Goal: Find contact information: Find contact information

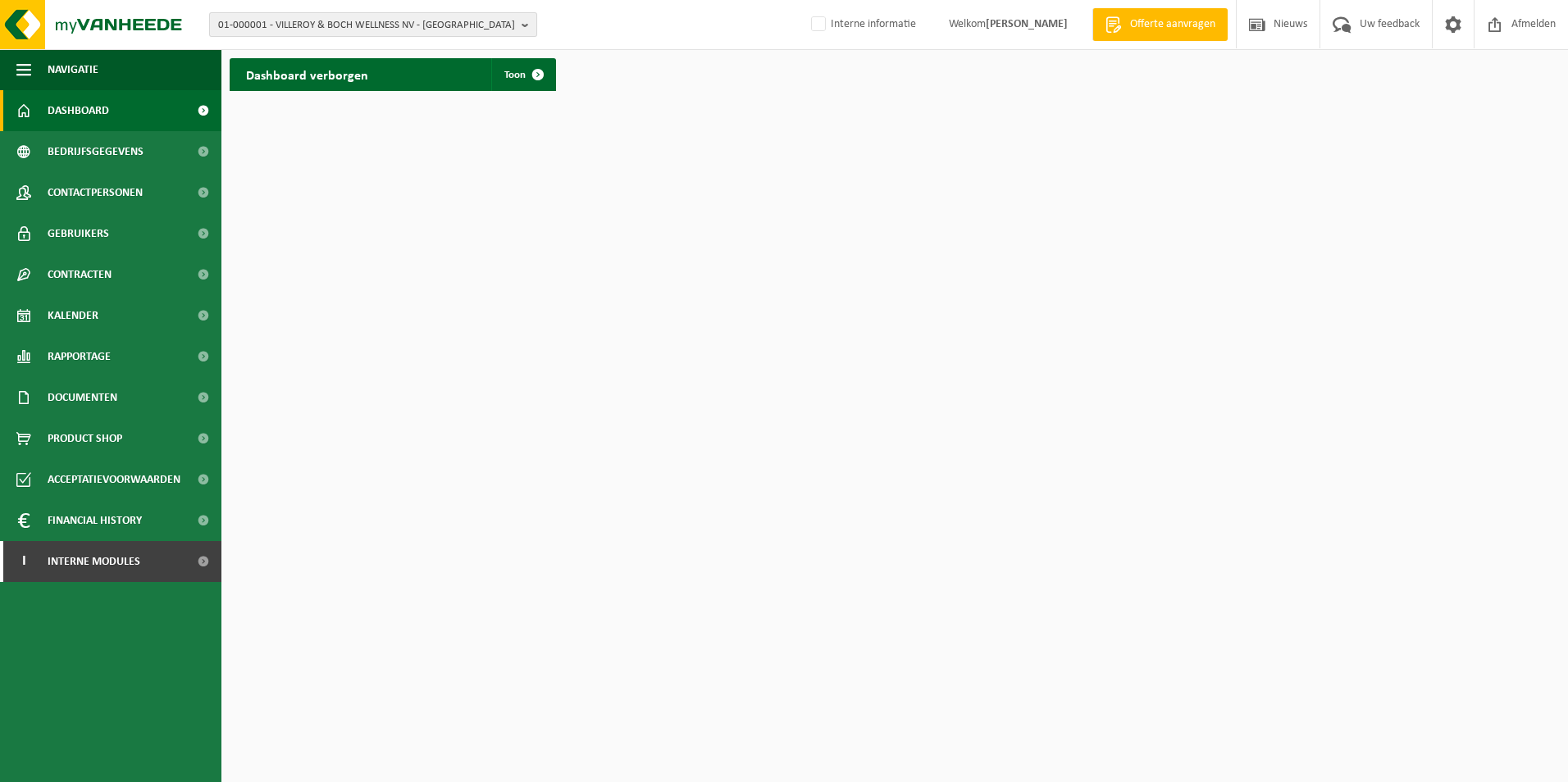
click at [307, 16] on span "01-000001 - VILLEROY & BOCH WELLNESS NV - ROESELARE" at bounding box center [366, 25] width 297 height 24
click at [292, 49] on input "text" at bounding box center [373, 51] width 320 height 20
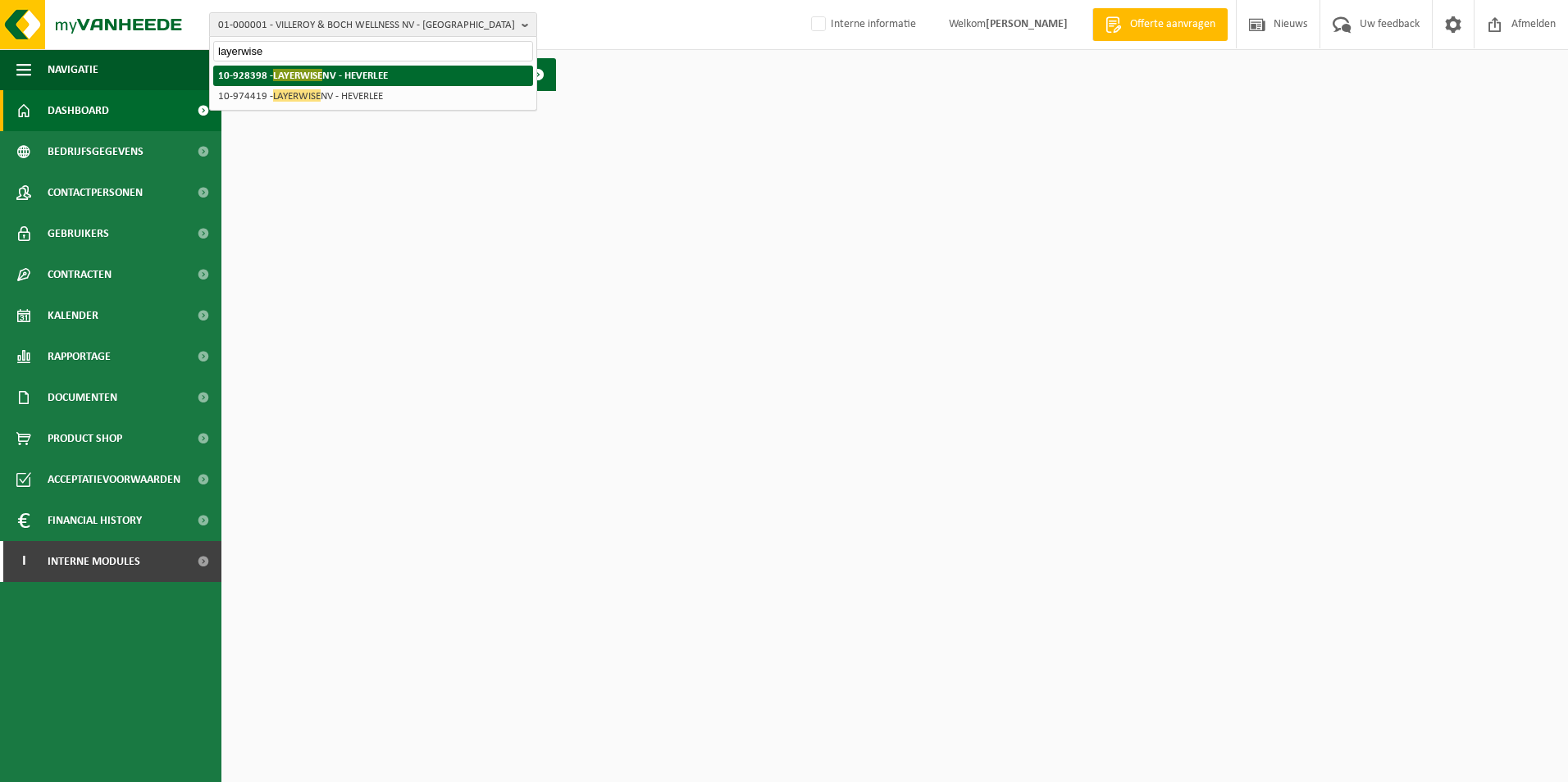
type input "layerwise"
click at [354, 82] on li "10-928398 - LAYERWISE NV - HEVERLEE" at bounding box center [373, 75] width 320 height 20
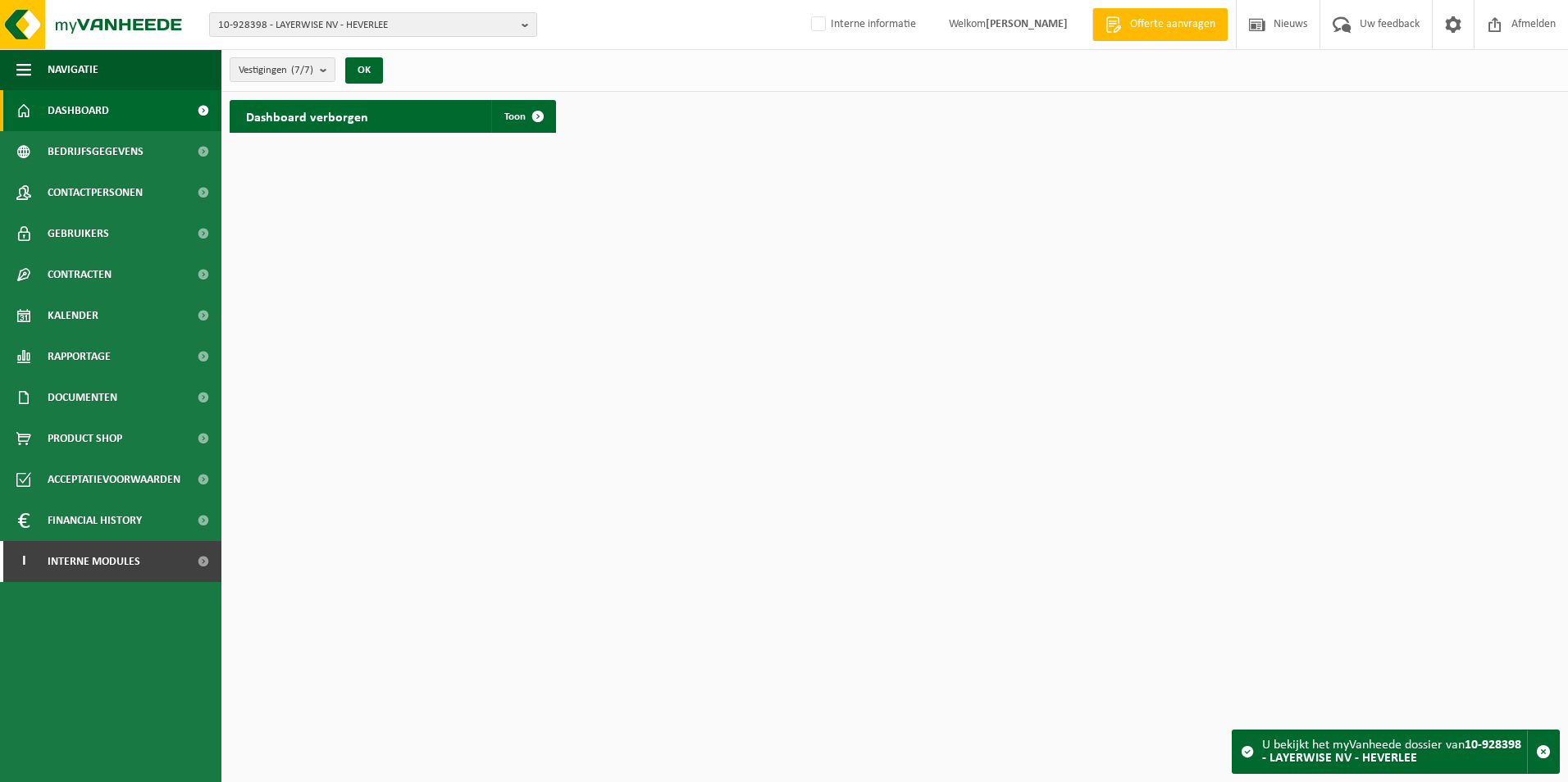
click at [331, 37] on div "10-928398 - LAYERWISE NV - HEVERLEE 10-928398 - LAYERWISE NV - HEVERLEE 10-8965…" at bounding box center [784, 25] width 1568 height 50
click at [336, 23] on span "10-928398 - LAYERWISE NV - HEVERLEE" at bounding box center [366, 25] width 297 height 24
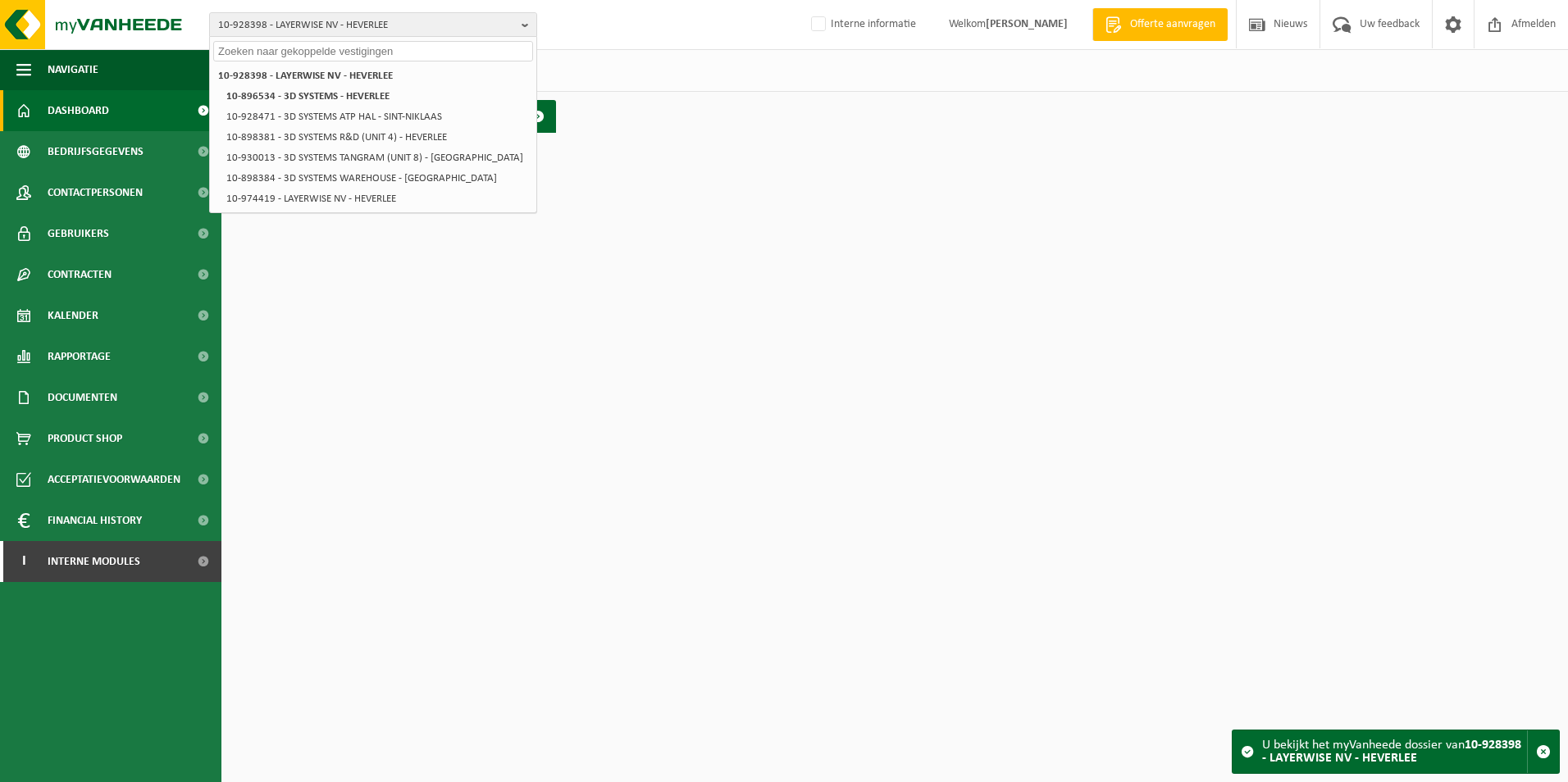
click at [363, 47] on input "text" at bounding box center [373, 51] width 320 height 20
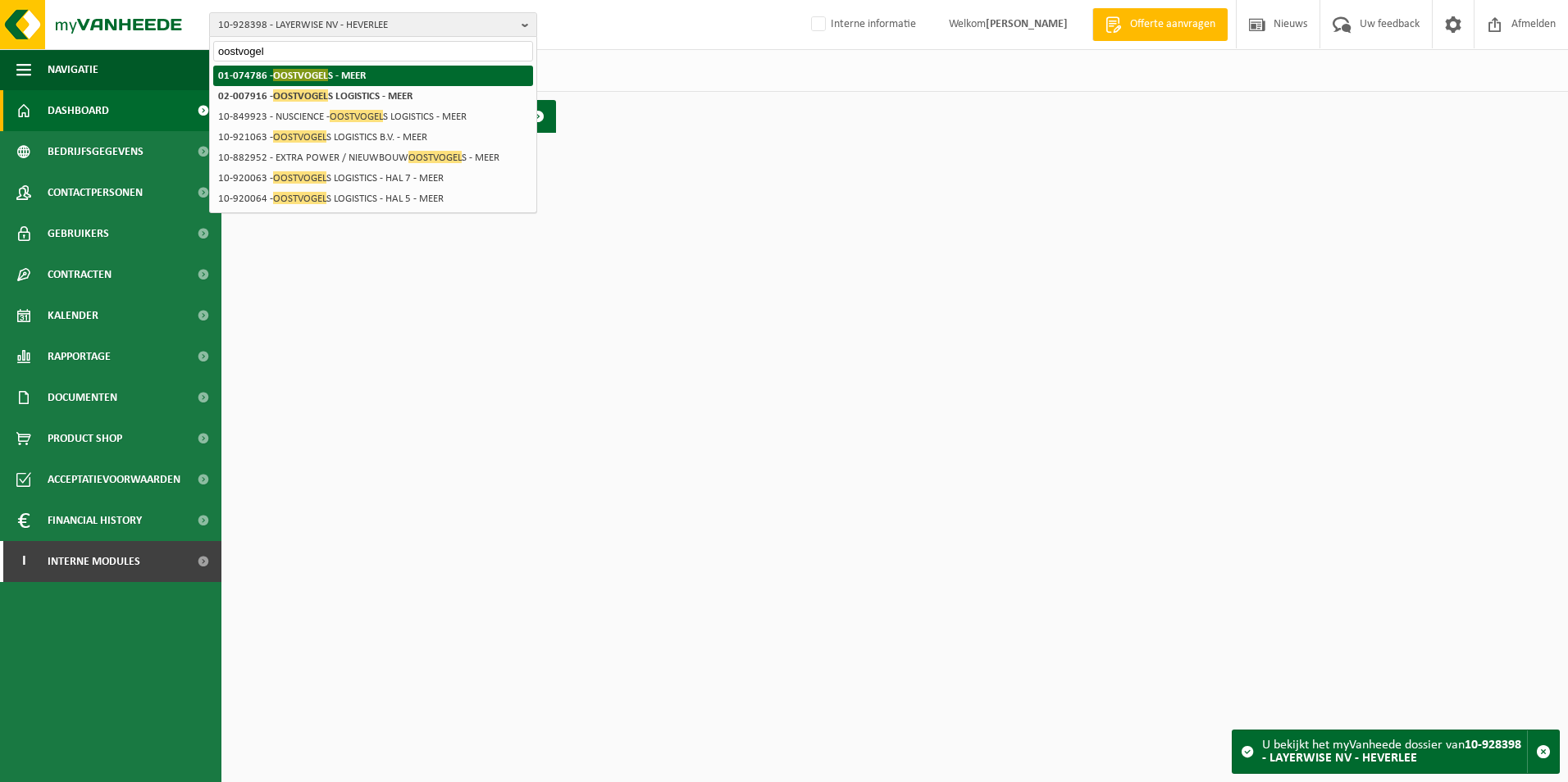
type input "oostvogel"
click at [349, 72] on strong "01-074786 - OOSTVOGEL S - MEER" at bounding box center [292, 75] width 147 height 13
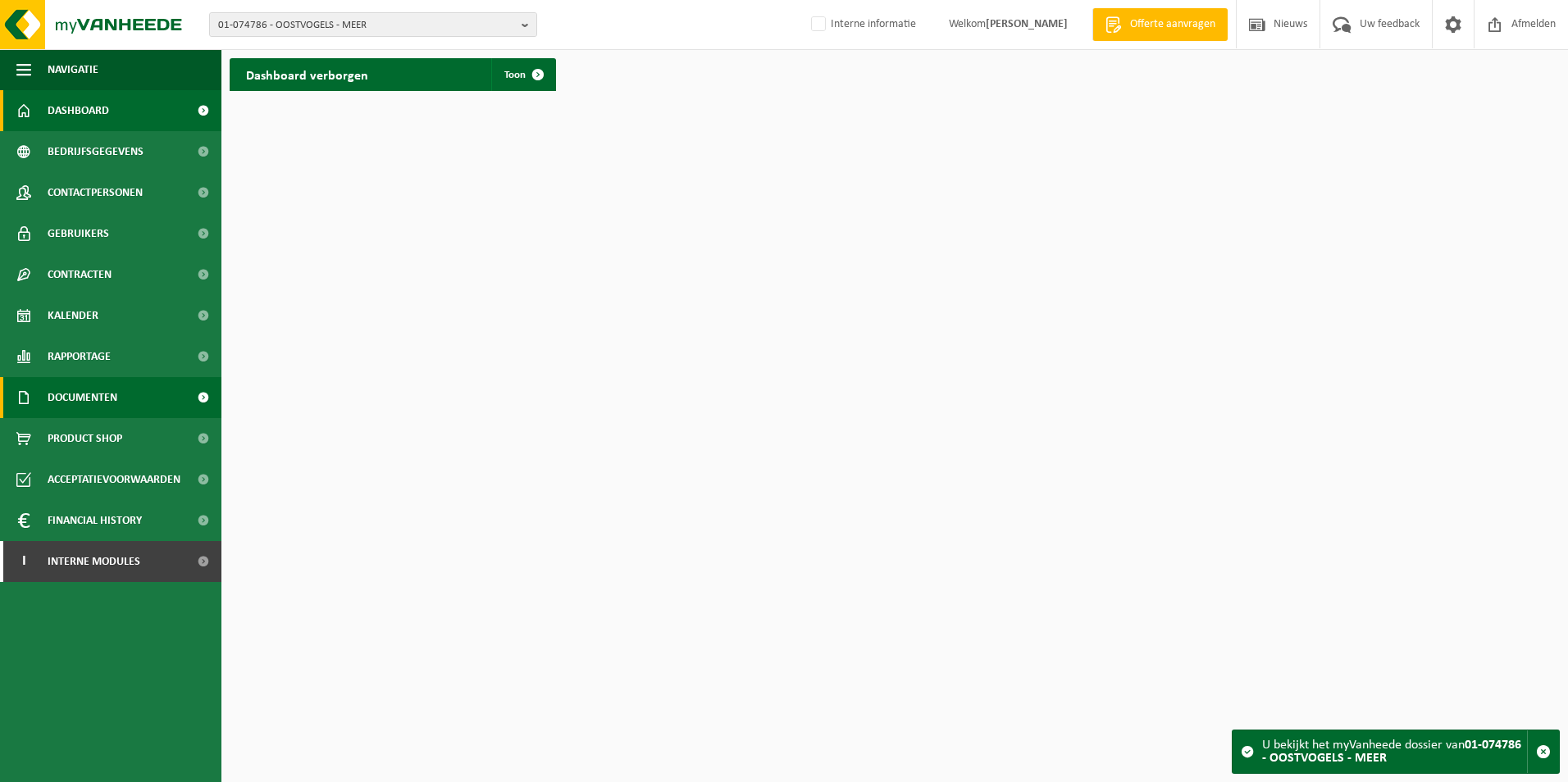
click at [204, 396] on span at bounding box center [203, 397] width 37 height 41
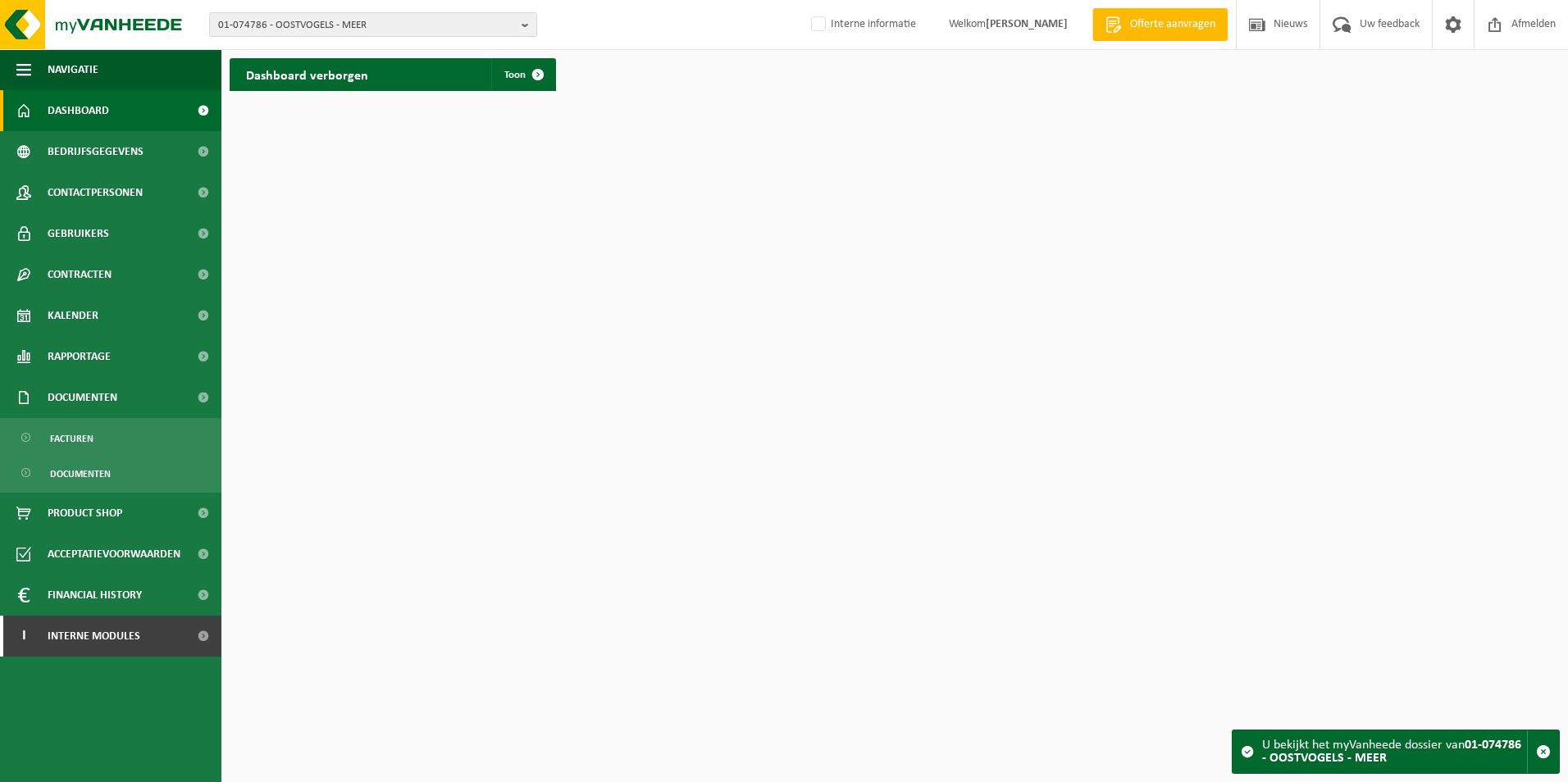
click at [86, 453] on ul "Facturen Documenten" at bounding box center [111, 455] width 221 height 75
click at [83, 469] on span "Documenten" at bounding box center [80, 474] width 60 height 31
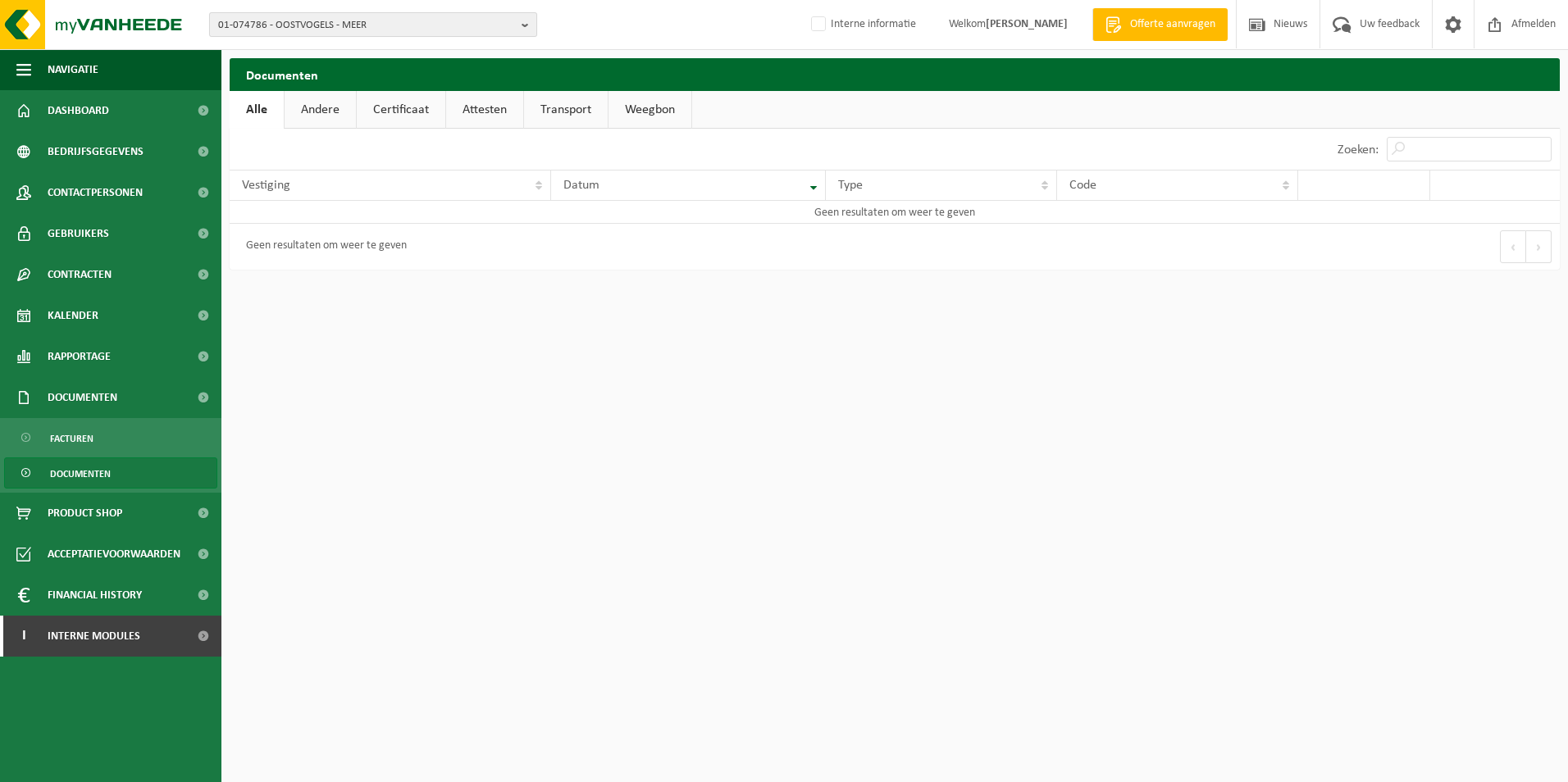
click at [489, 23] on span "01-074786 - OOSTVOGELS - MEER" at bounding box center [366, 25] width 297 height 24
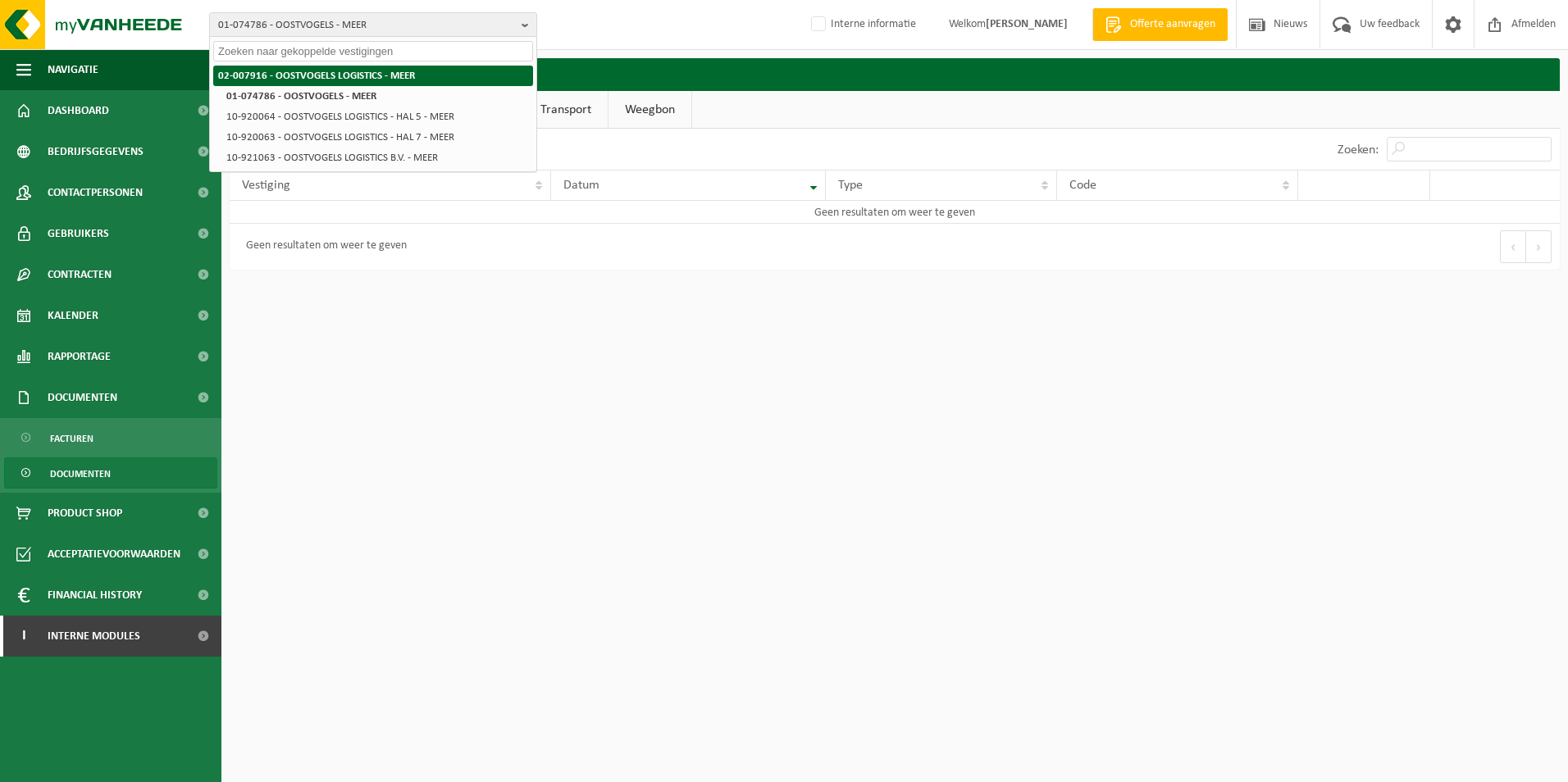
click at [344, 76] on strong "02-007916 - OOSTVOGELS LOGISTICS - MEER" at bounding box center [316, 75] width 197 height 11
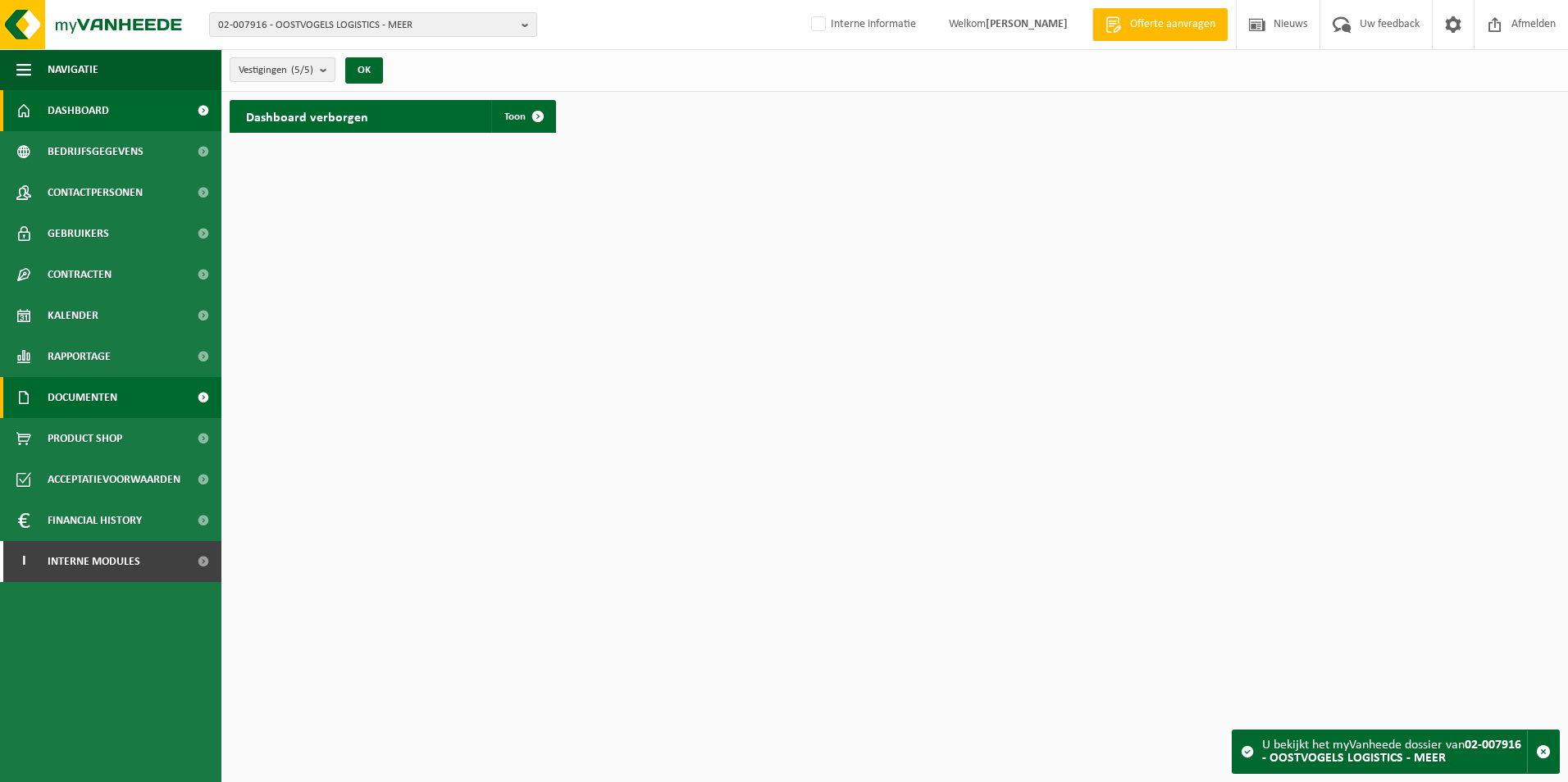
click at [122, 396] on link "Documenten" at bounding box center [111, 397] width 221 height 41
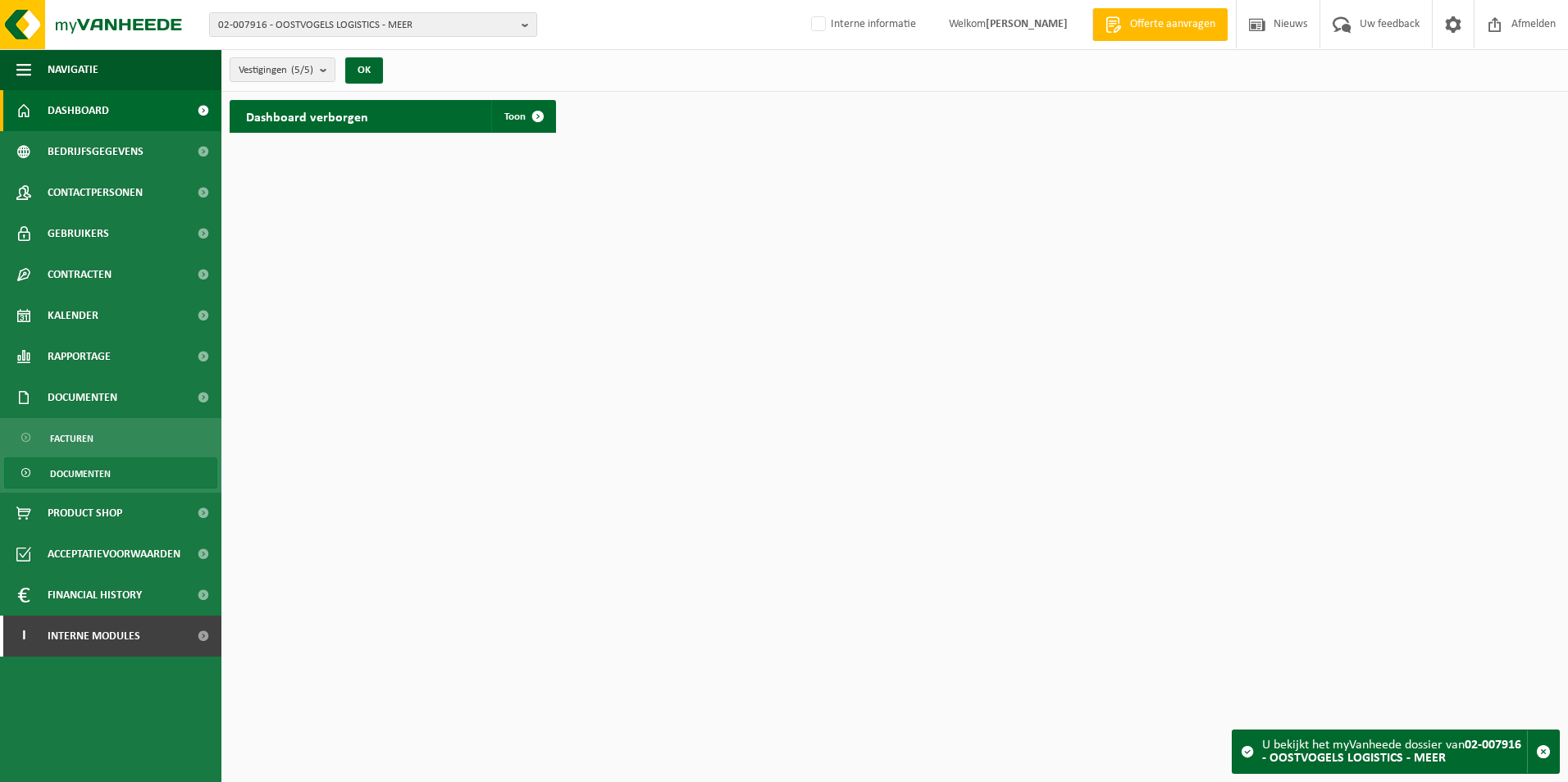
click at [99, 476] on span "Documenten" at bounding box center [80, 474] width 60 height 31
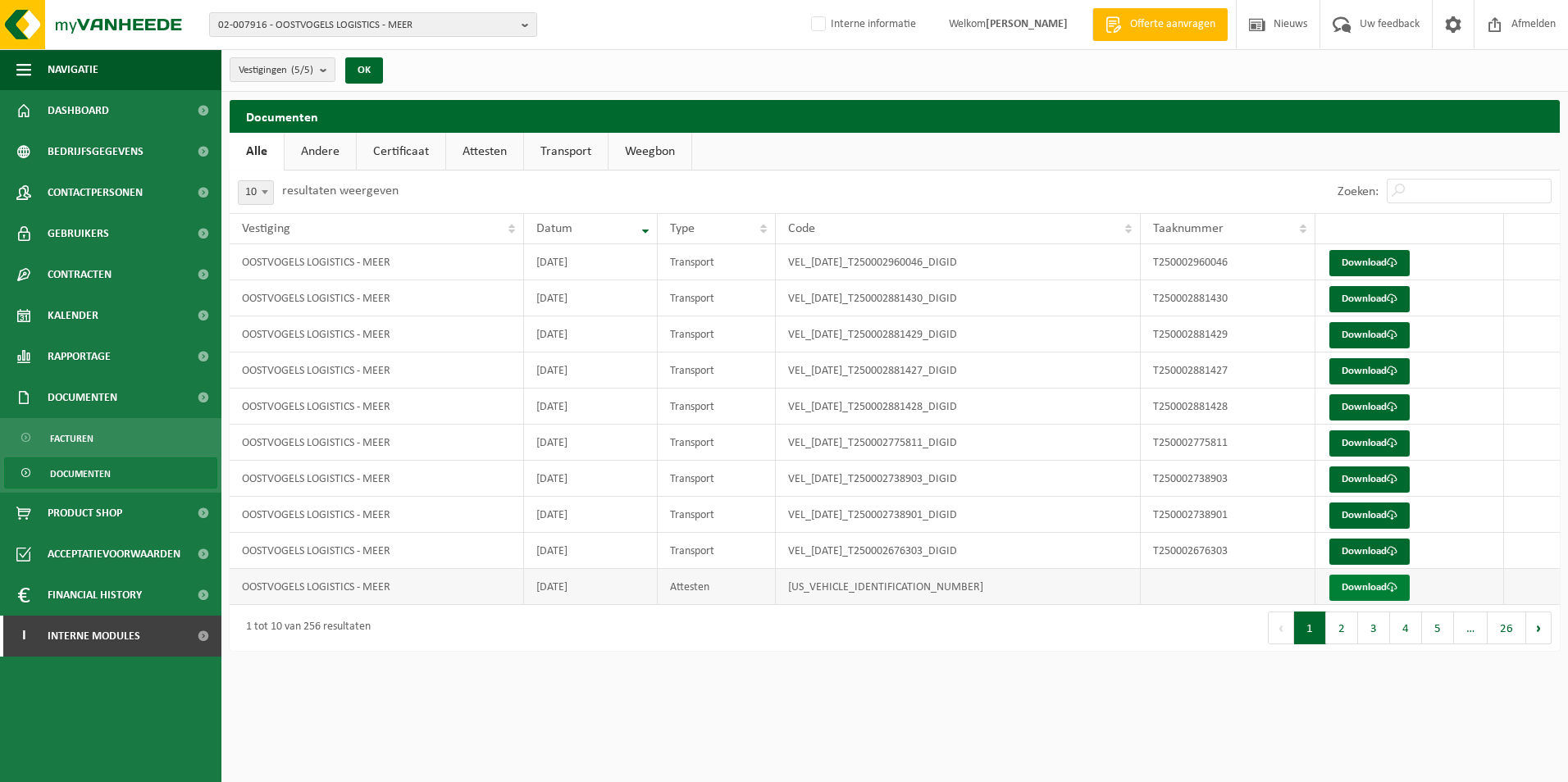
click at [1386, 589] on link "Download" at bounding box center [1369, 588] width 80 height 26
click at [400, 147] on link "Certificaat" at bounding box center [401, 152] width 89 height 38
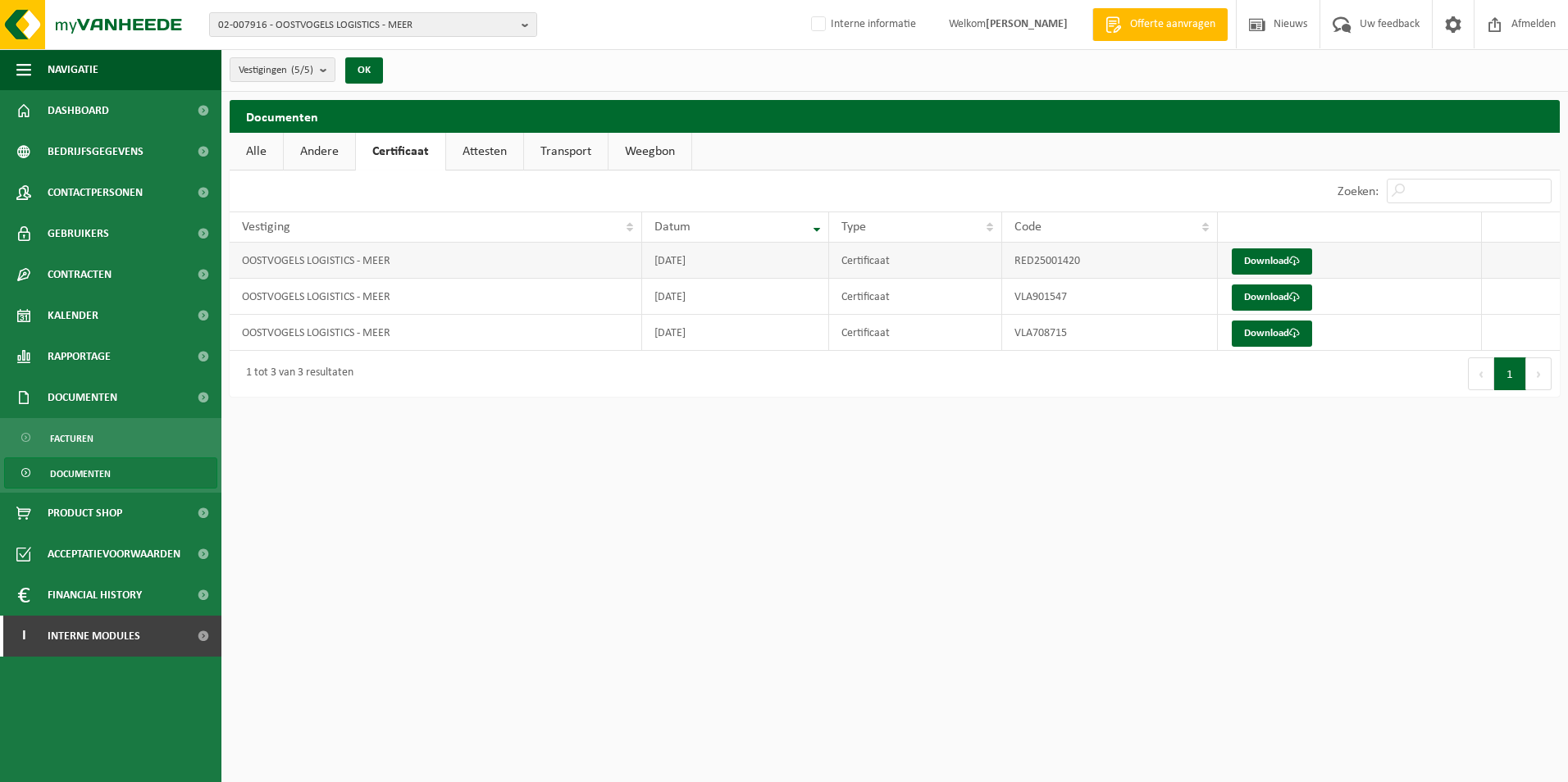
click at [537, 251] on td "OOSTVOGELS LOGISTICS - MEER" at bounding box center [436, 261] width 412 height 36
click at [1262, 261] on link "Download" at bounding box center [1272, 261] width 80 height 26
click at [469, 146] on link "Attesten" at bounding box center [484, 152] width 77 height 38
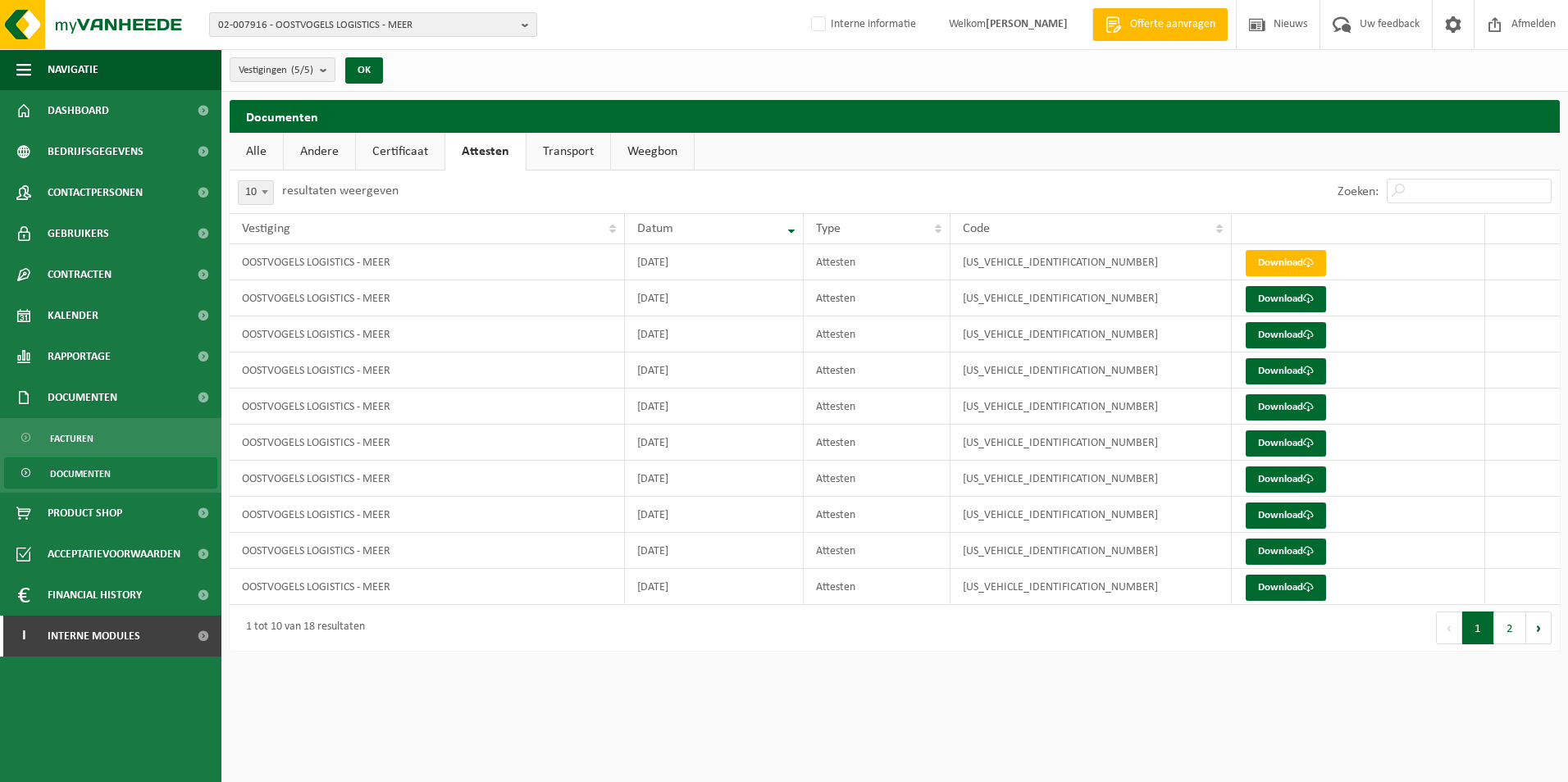
click at [559, 140] on link "Transport" at bounding box center [568, 152] width 84 height 38
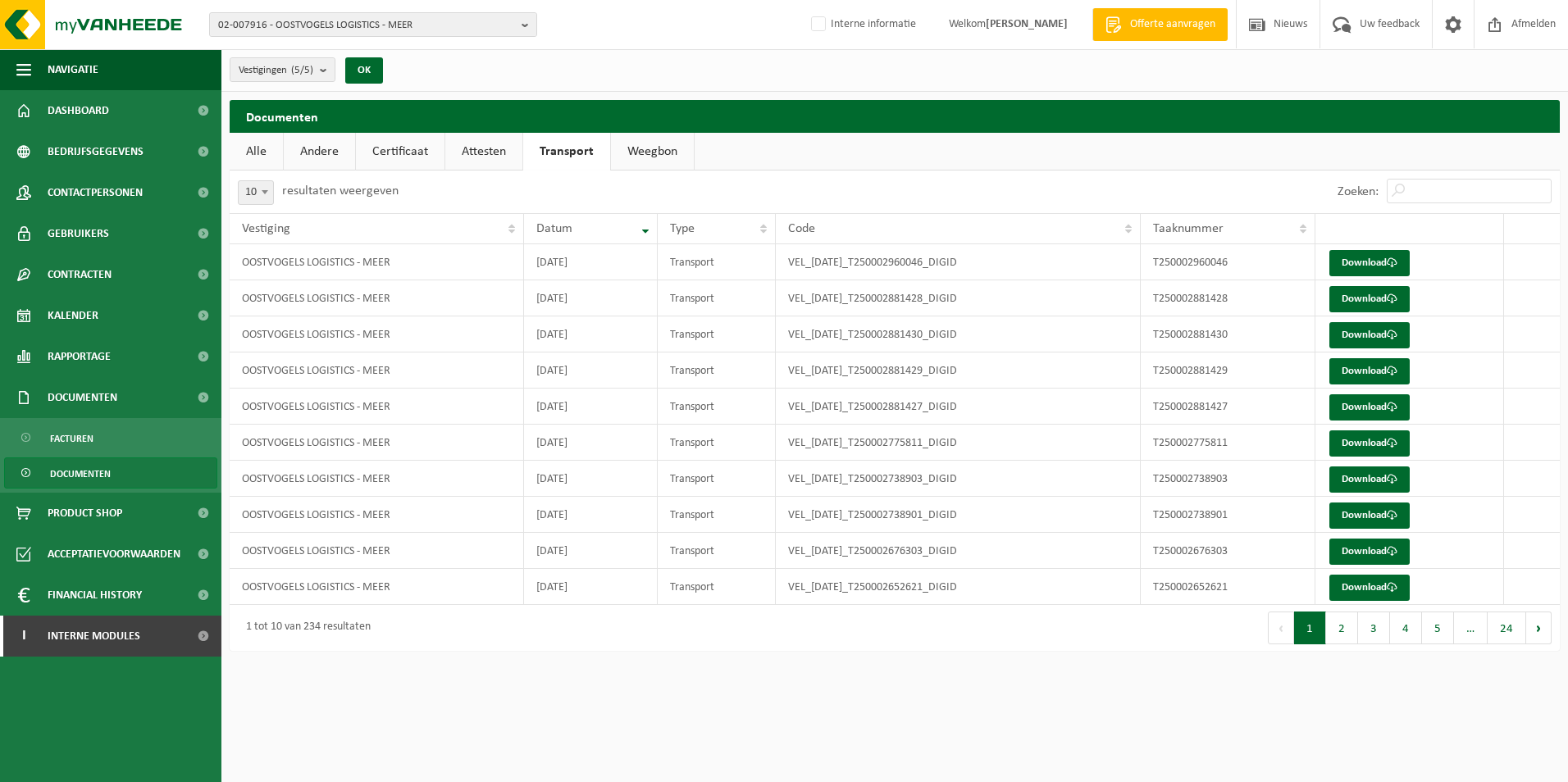
click at [641, 159] on link "Weegbon" at bounding box center [652, 152] width 83 height 38
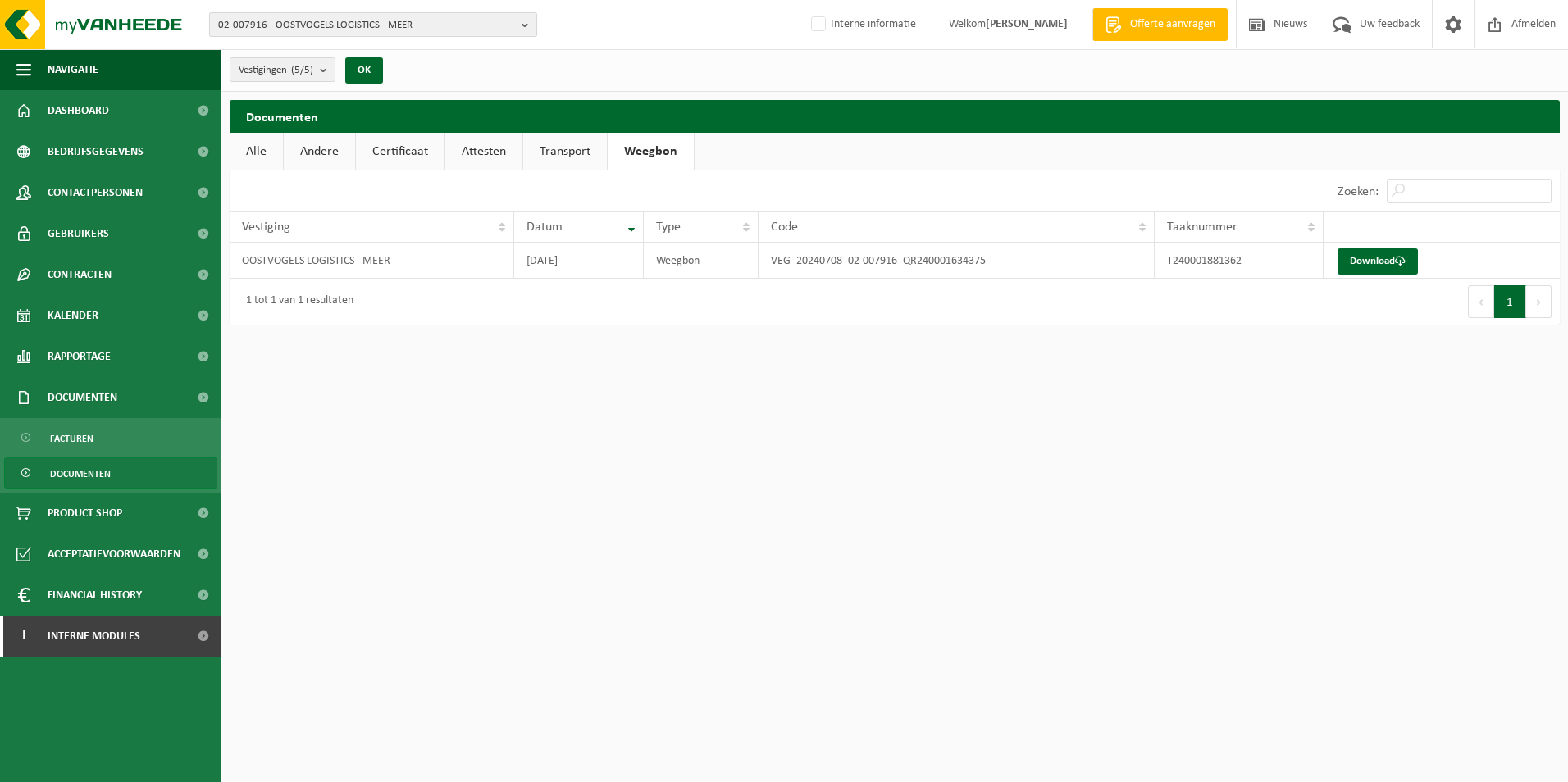
click at [367, 28] on span "02-007916 - OOSTVOGELS LOGISTICS - MEER" at bounding box center [366, 25] width 297 height 24
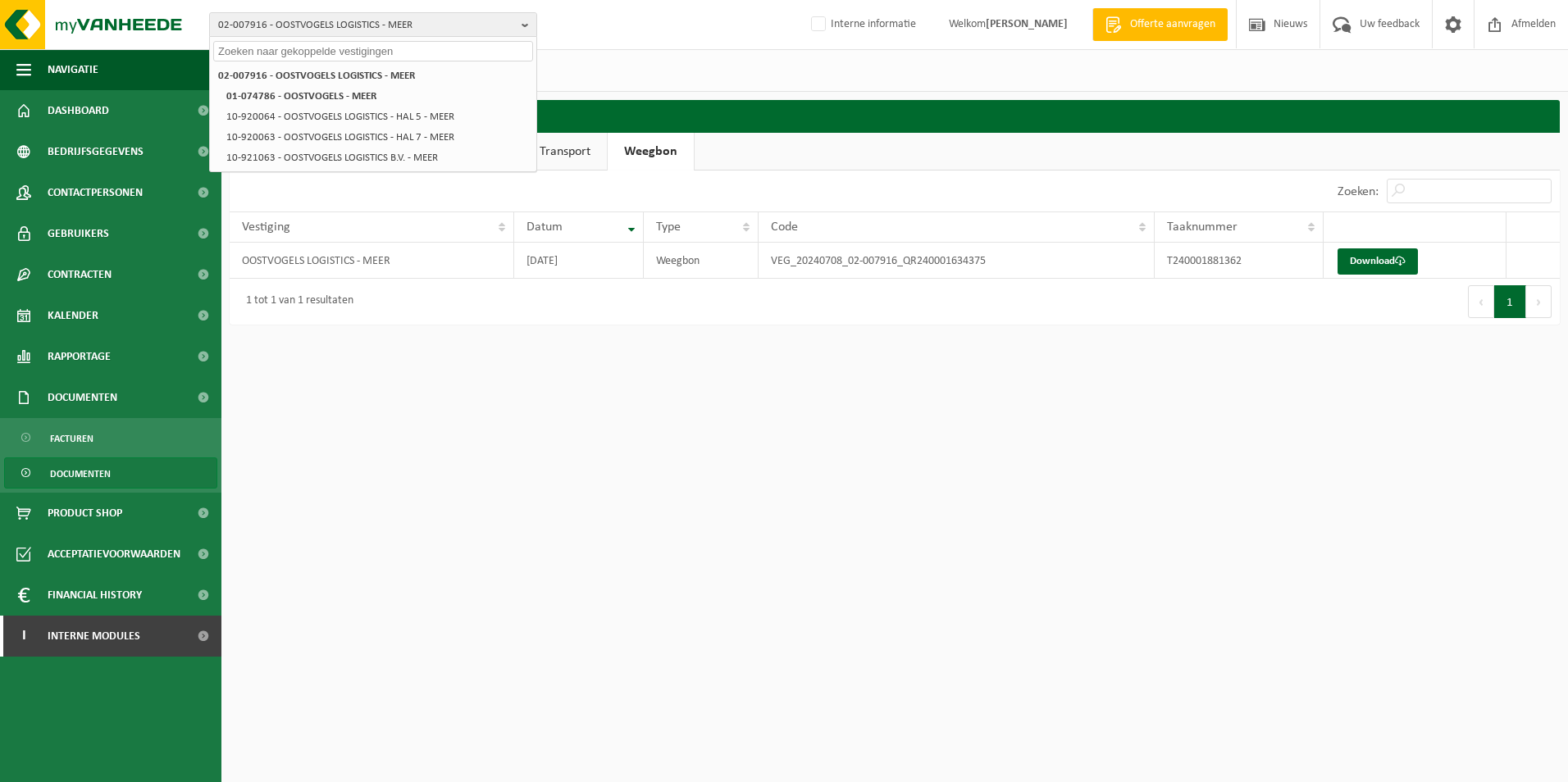
click at [456, 412] on html "02-007916 - OOSTVOGELS LOGISTICS - MEER 02-007916 - OOSTVOGELS LOGISTICS - MEER…" at bounding box center [784, 391] width 1568 height 782
click at [303, 54] on input "text" at bounding box center [373, 51] width 320 height 20
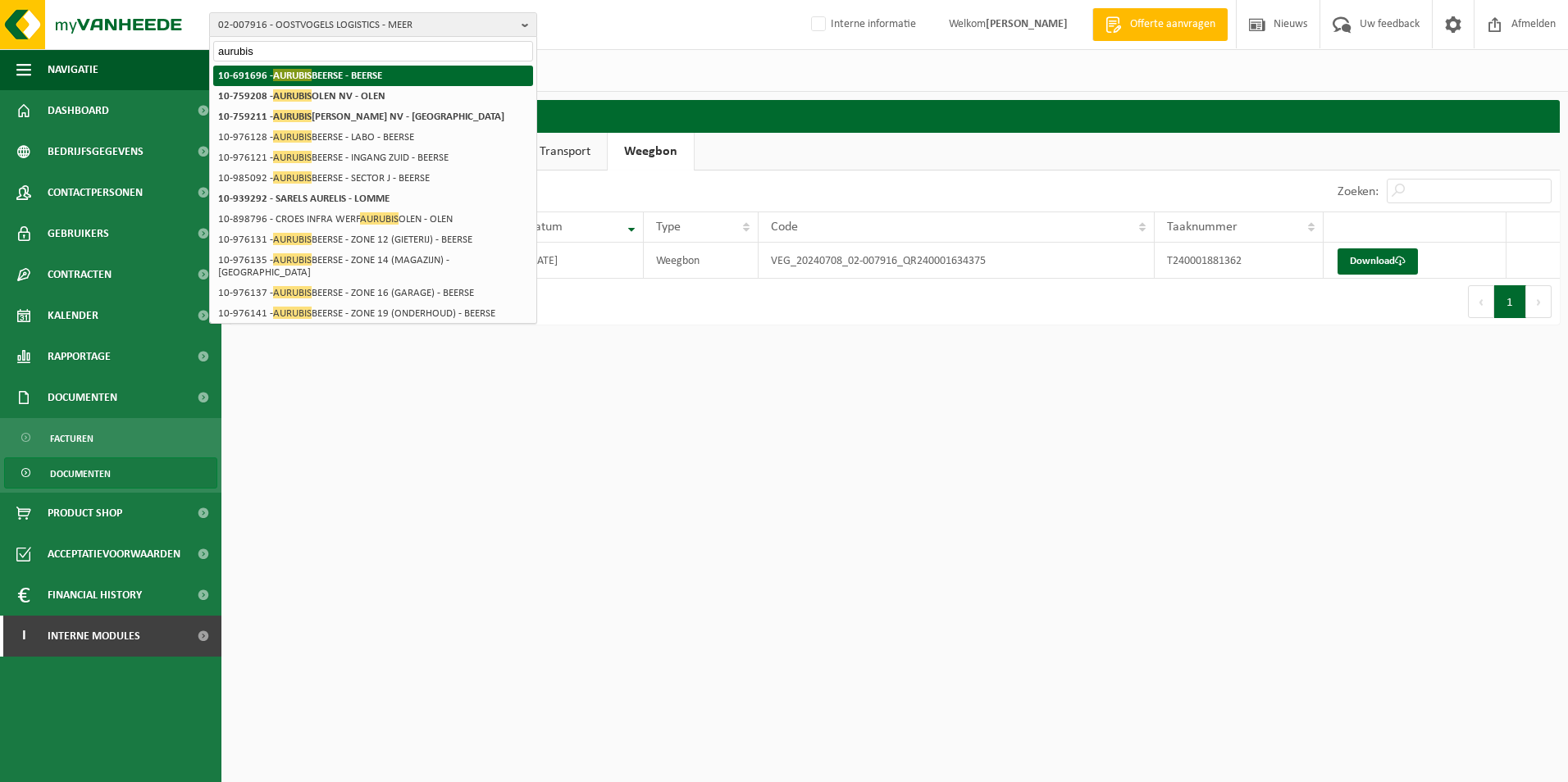
type input "aurubis"
click at [284, 80] on span "AURUBIS" at bounding box center [292, 75] width 39 height 13
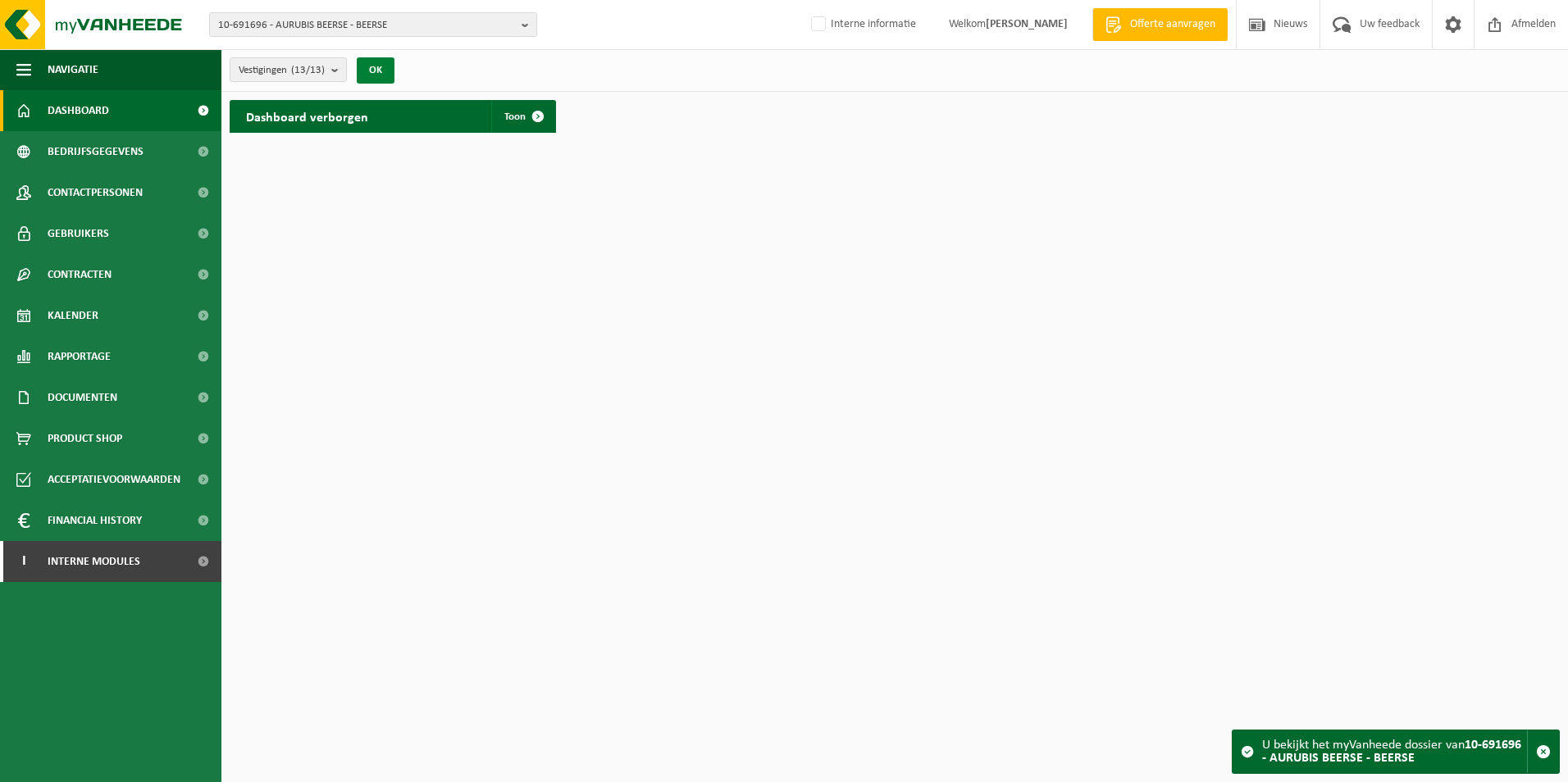
click at [380, 75] on button "OK" at bounding box center [375, 70] width 38 height 26
click at [365, 121] on h2 "Dashboard verborgen" at bounding box center [307, 116] width 155 height 32
click at [524, 125] on span at bounding box center [537, 116] width 33 height 33
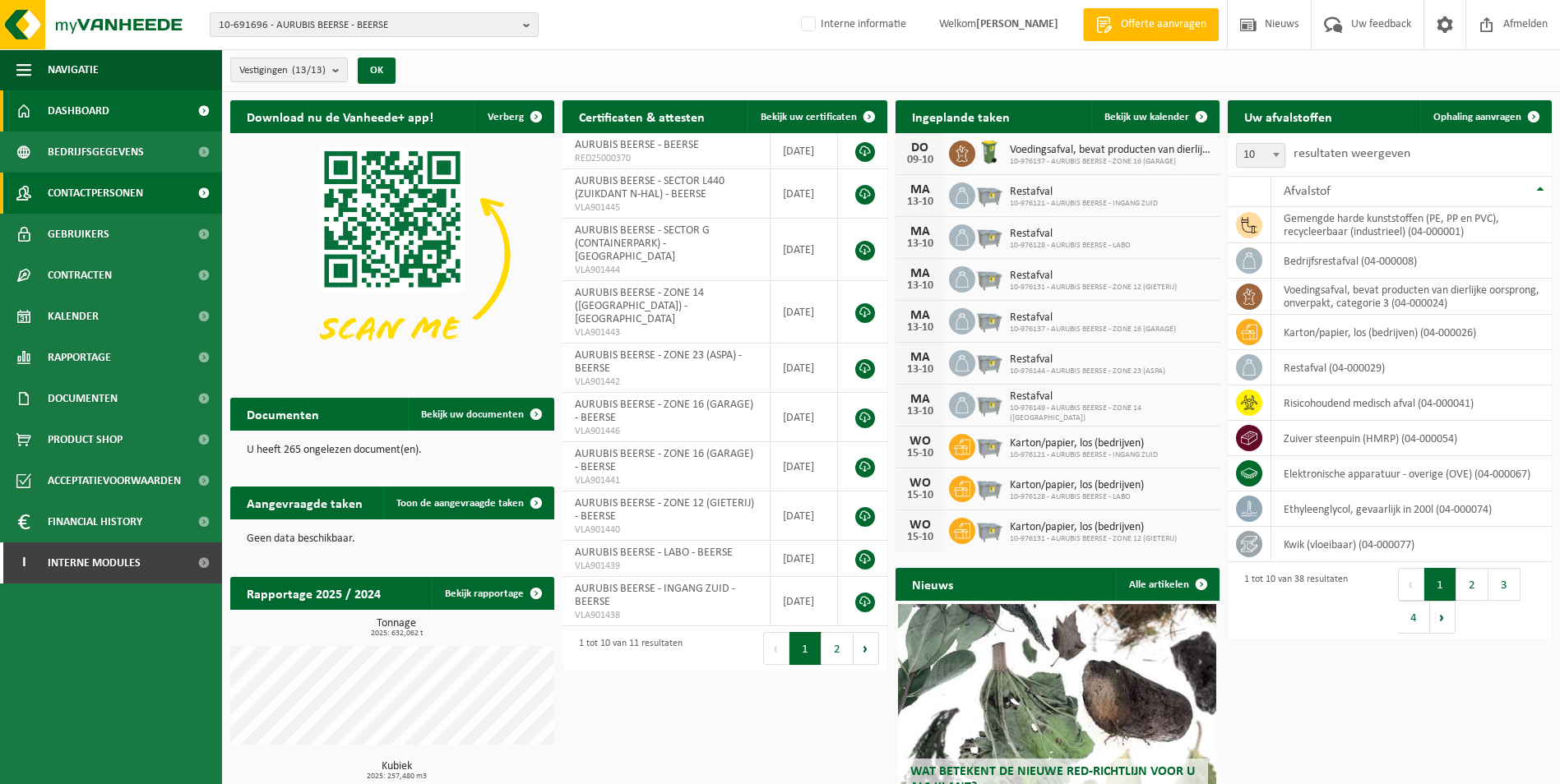
click at [113, 196] on span "Contactpersonen" at bounding box center [96, 192] width 96 height 41
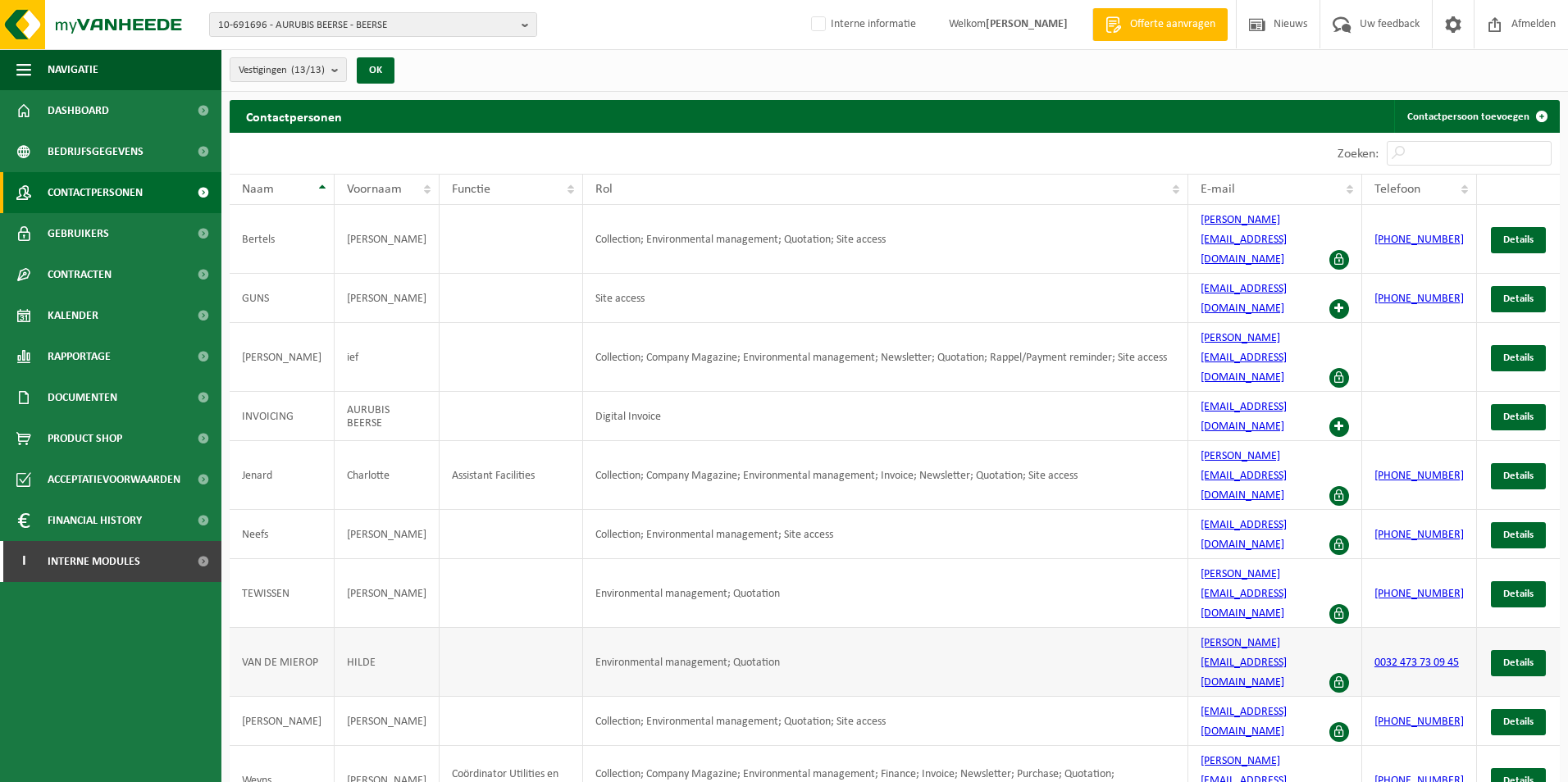
click at [1284, 637] on link "[PERSON_NAME][EMAIL_ADDRESS][DOMAIN_NAME]" at bounding box center [1243, 663] width 86 height 52
drag, startPoint x: 1335, startPoint y: 456, endPoint x: 1209, endPoint y: 455, distance: 126.0
click at [1209, 559] on td "[PERSON_NAME][EMAIL_ADDRESS][DOMAIN_NAME]" at bounding box center [1275, 593] width 173 height 69
copy link "[PERSON_NAME][EMAIL_ADDRESS][DOMAIN_NAME]"
drag, startPoint x: 1329, startPoint y: 220, endPoint x: 1185, endPoint y: 230, distance: 144.3
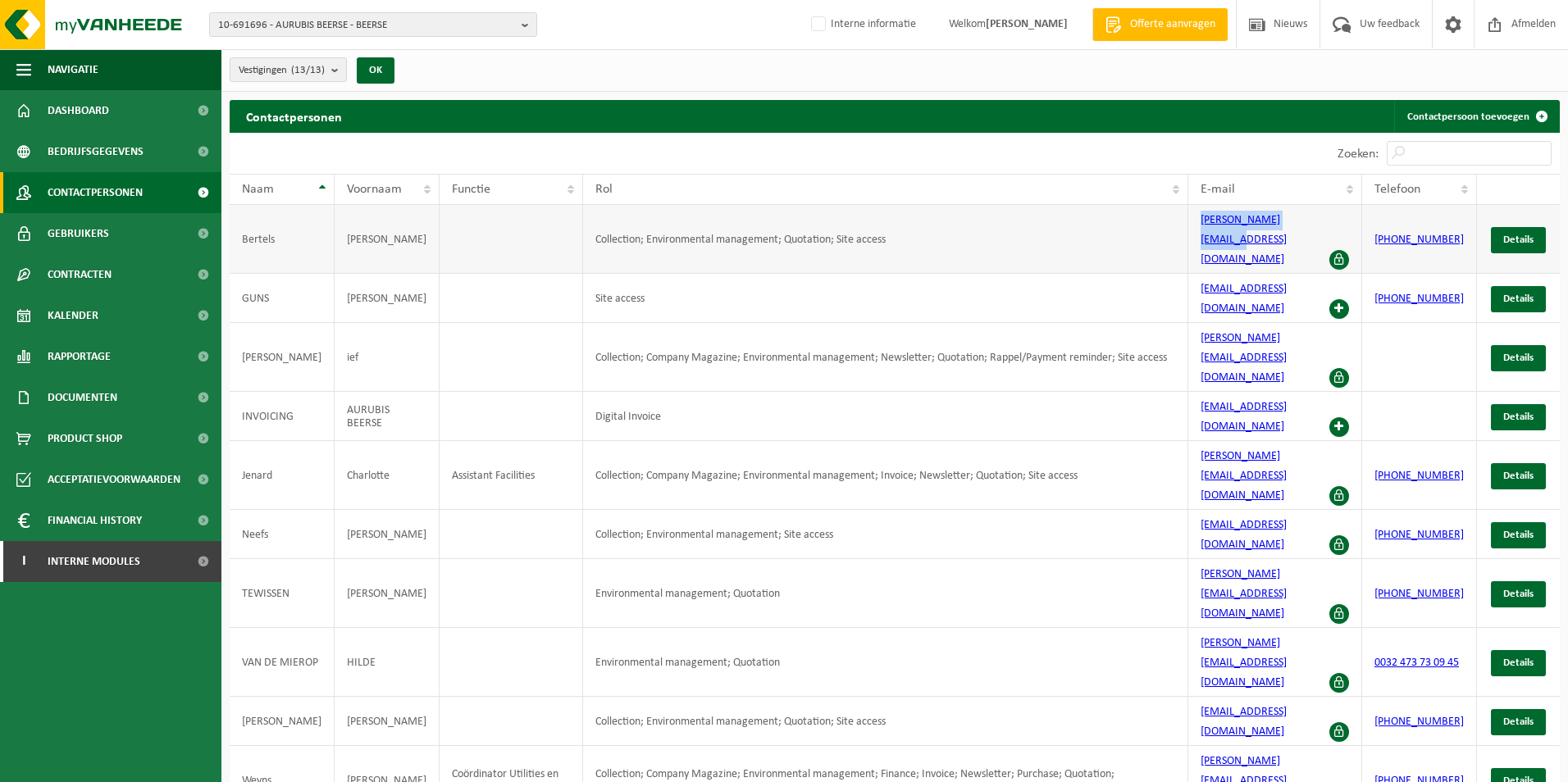
click at [1185, 230] on tr "Bertels Dirk Collection; Environmental management; Quotation; Site access d.ber…" at bounding box center [894, 240] width 1330 height 69
copy tr "d.bertels@aurubis.com"
